Goal: Transaction & Acquisition: Purchase product/service

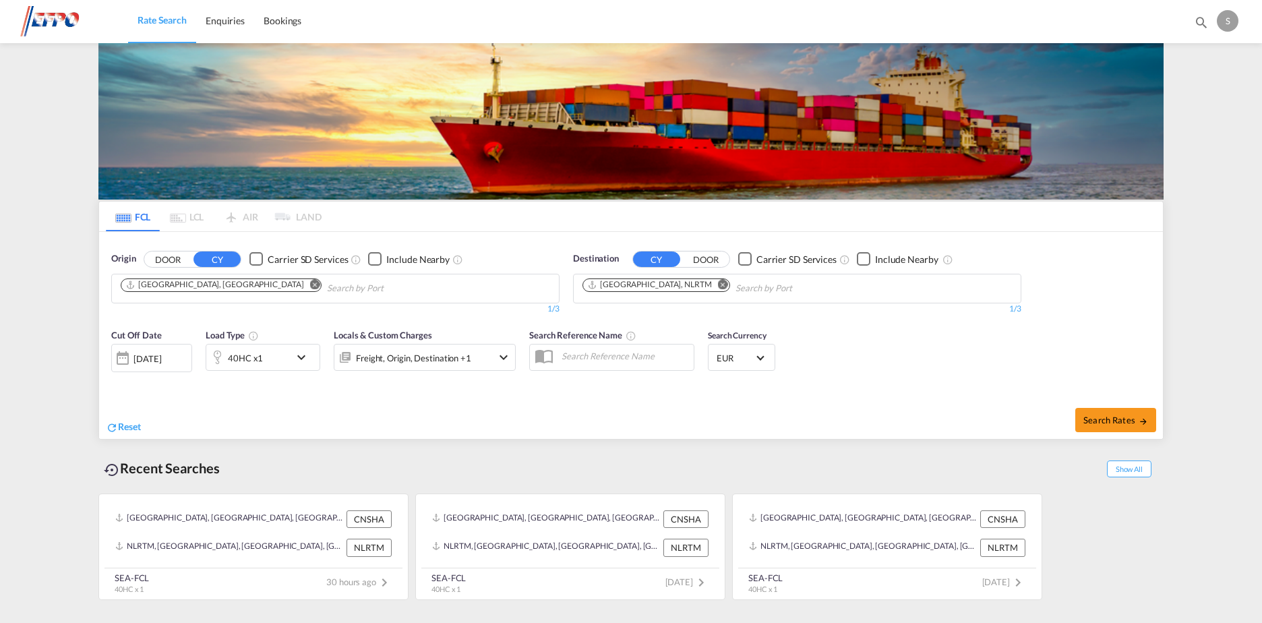
click at [310, 285] on md-icon "Remove" at bounding box center [315, 284] width 10 height 10
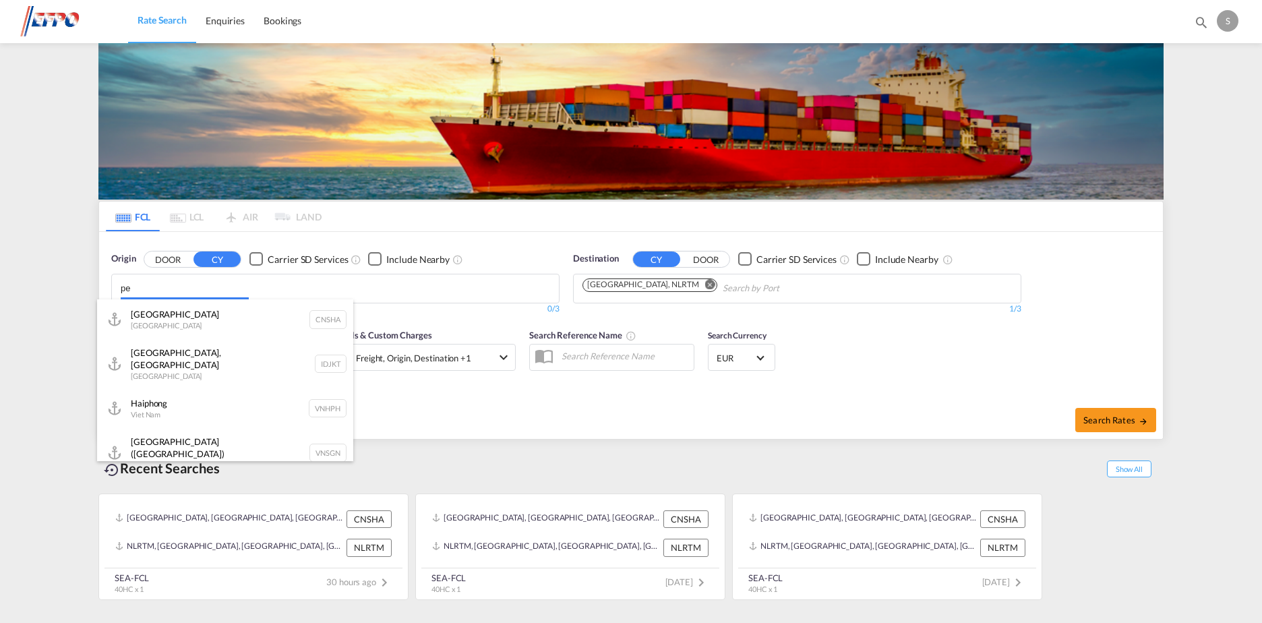
type input "p"
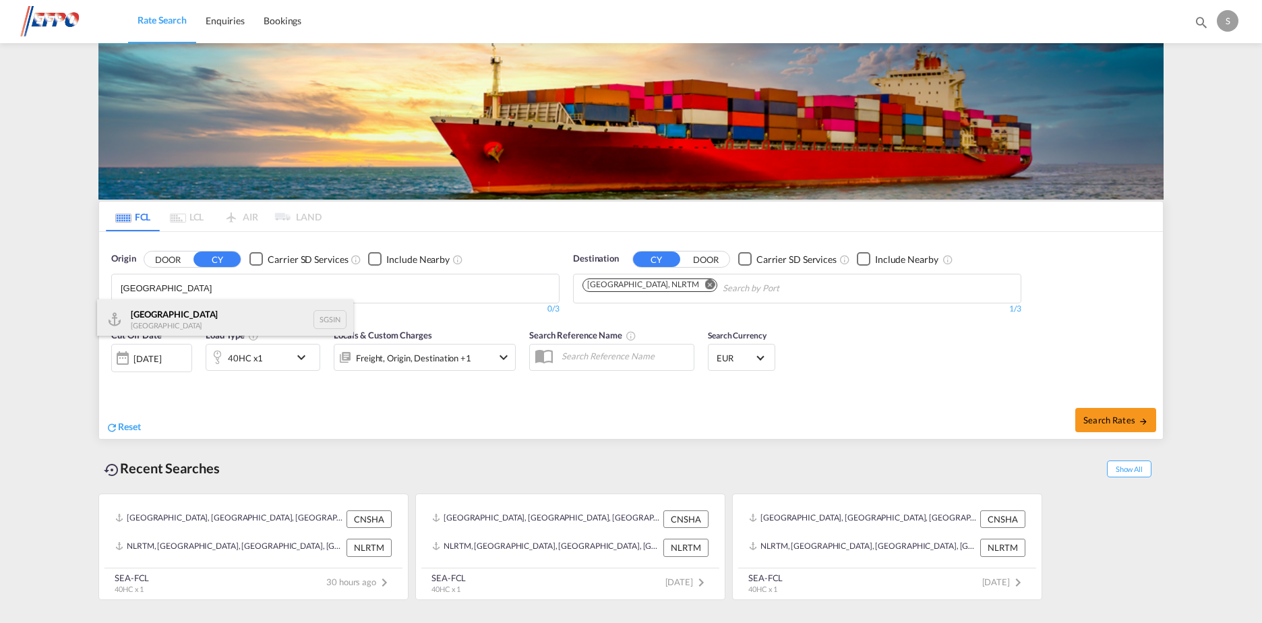
type input "[GEOGRAPHIC_DATA]"
click at [268, 334] on div "Singapore Singapore SGSIN" at bounding box center [225, 319] width 256 height 40
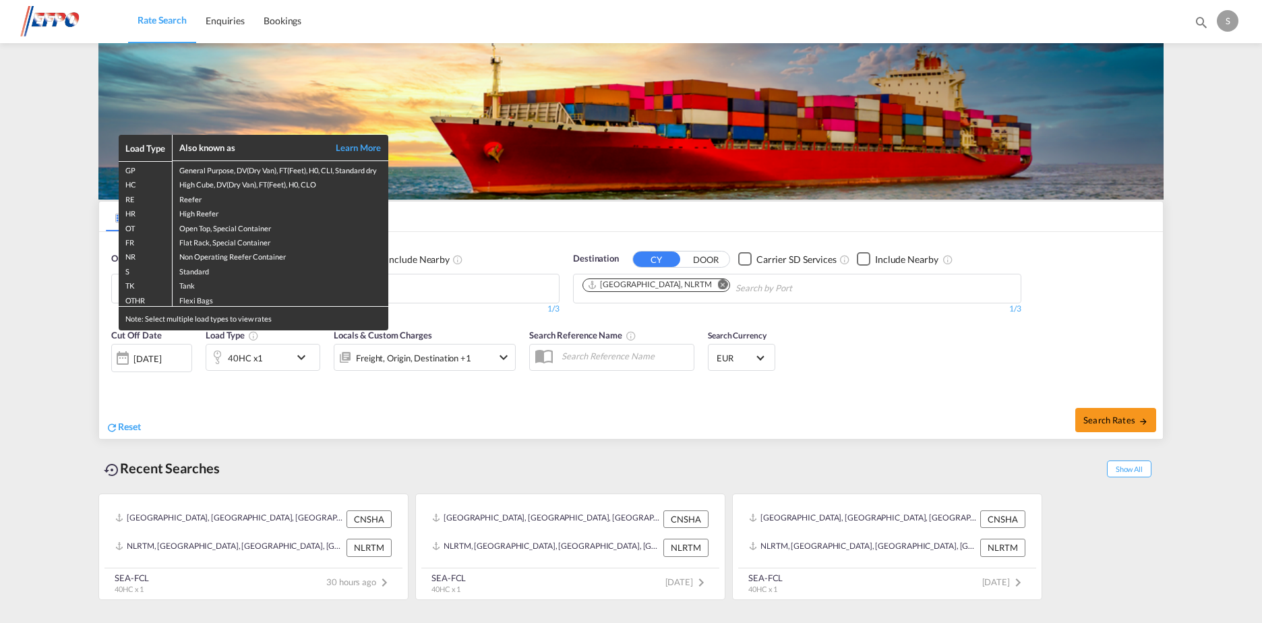
click at [67, 338] on div "Load Type Also known as Learn More GP General Purpose, DV(Dry Van), FT(Feet), H…" at bounding box center [631, 311] width 1262 height 623
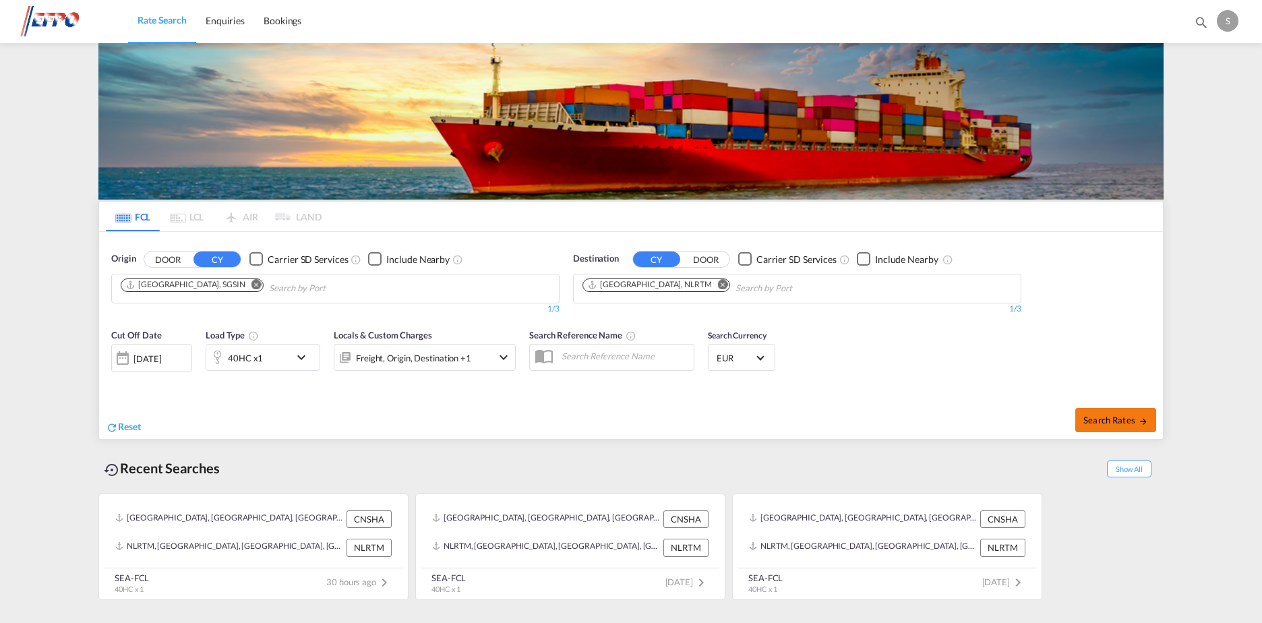
click at [1117, 423] on span "Search Rates" at bounding box center [1115, 420] width 65 height 11
type input "SGSIN to NLRTM / [DATE]"
